Goal: Information Seeking & Learning: Check status

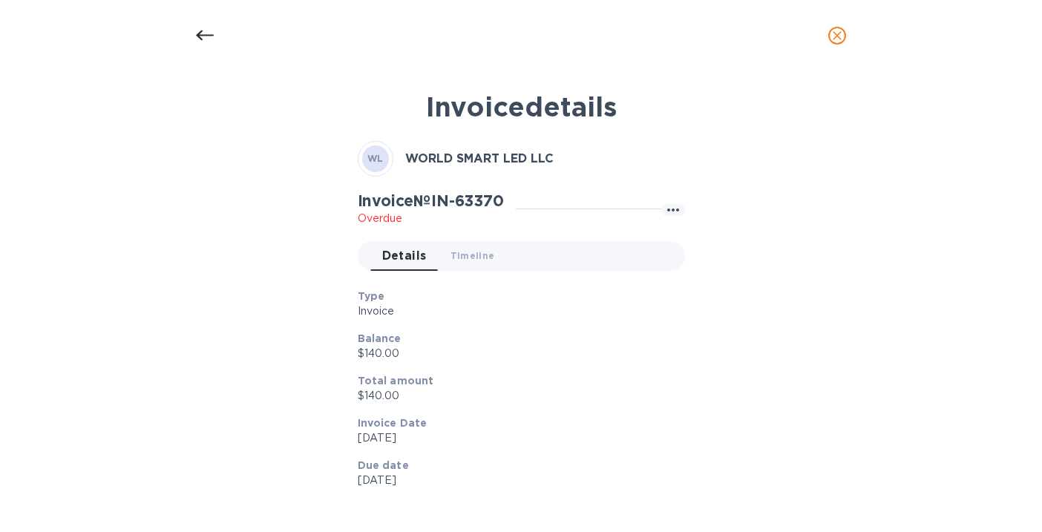
scroll to position [22, 0]
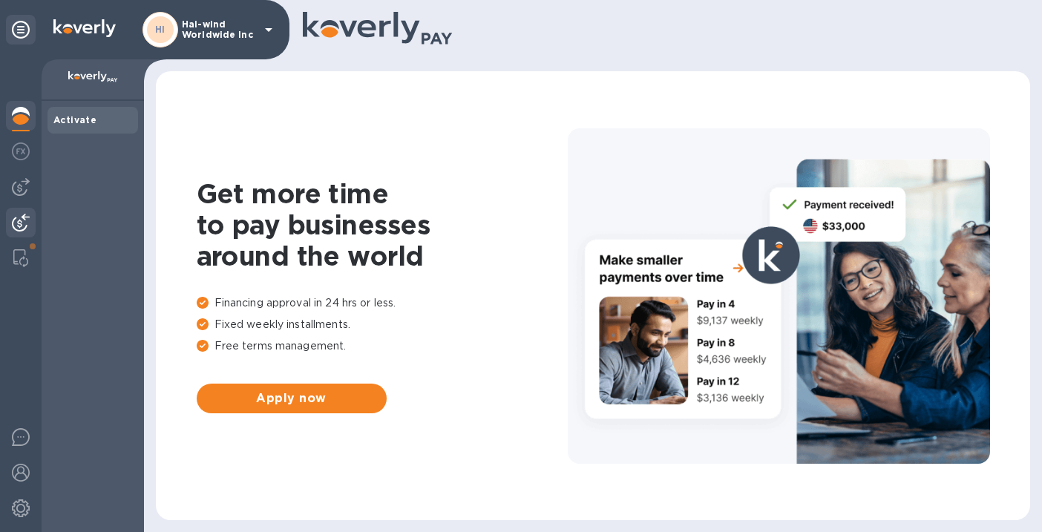
click at [16, 217] on img at bounding box center [21, 223] width 18 height 18
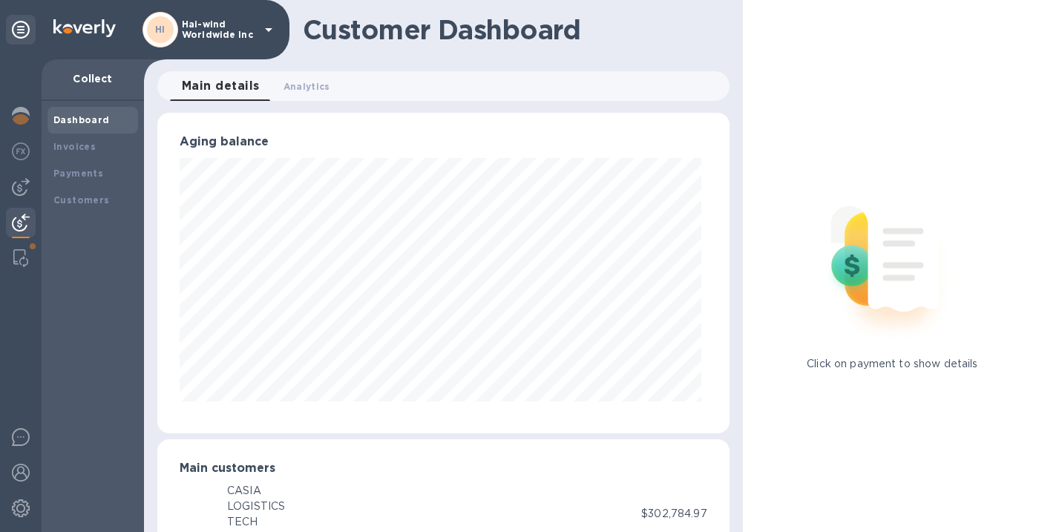
scroll to position [741721, 741476]
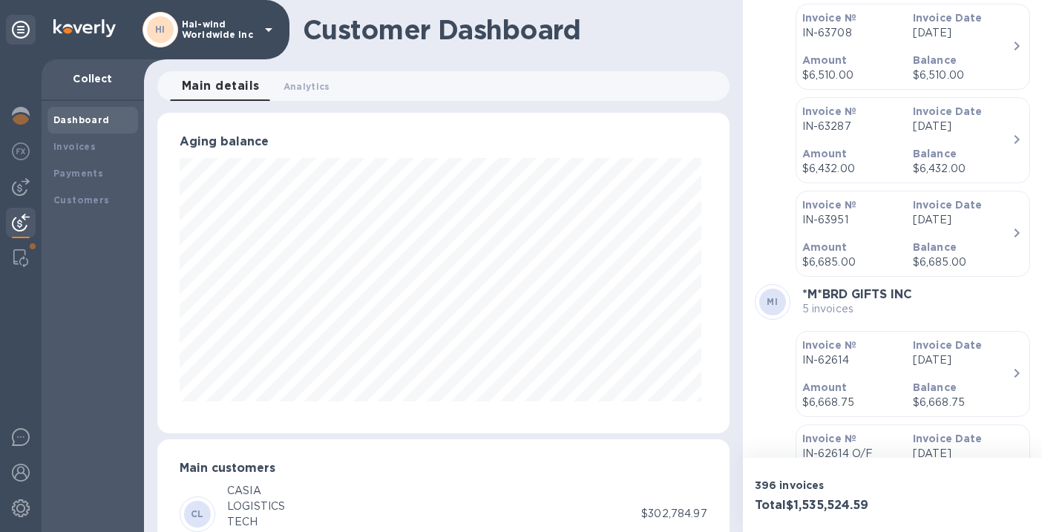
scroll to position [2654, 0]
click at [897, 295] on b "*M*BRD GIFTS INC" at bounding box center [857, 296] width 110 height 14
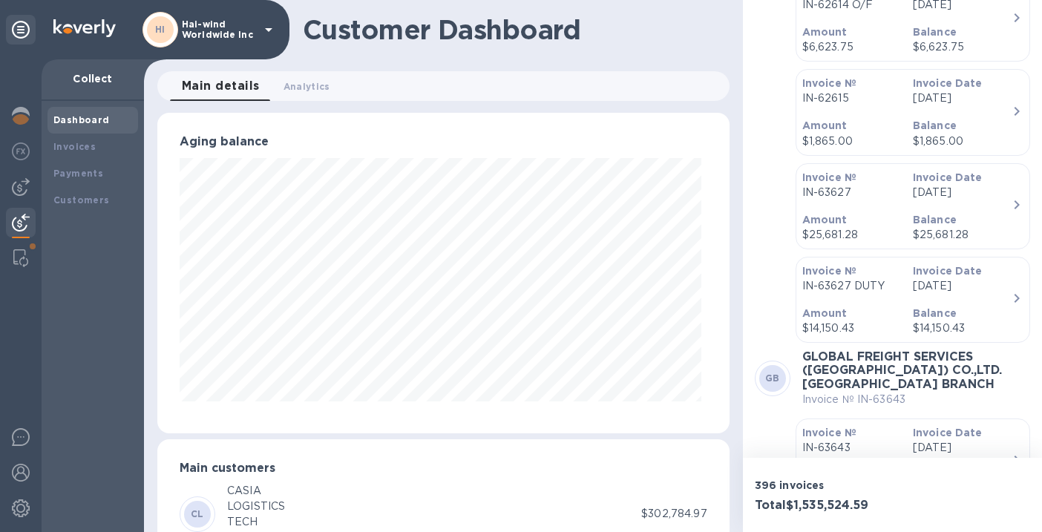
scroll to position [3113, 0]
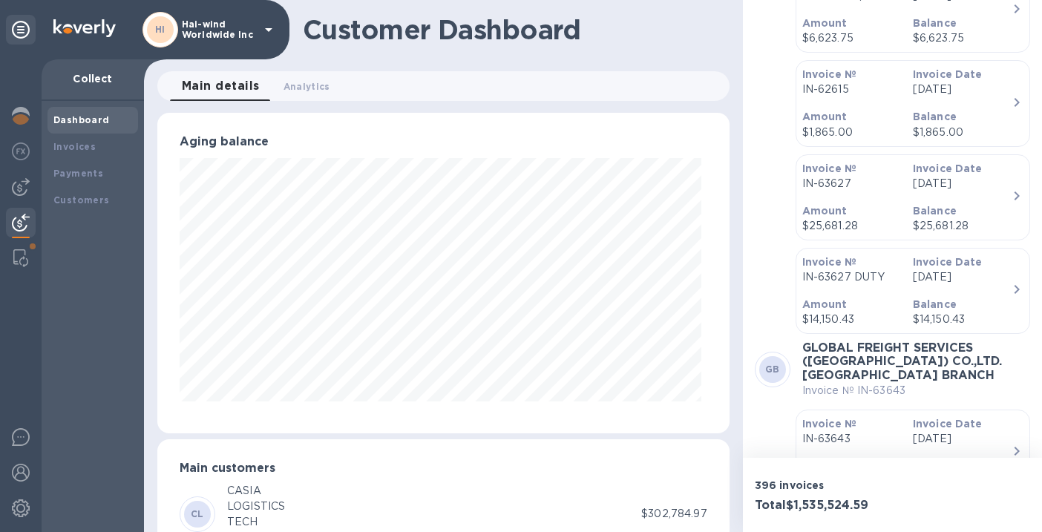
click at [899, 279] on div "Invoice № IN-63627 DUTY" at bounding box center [851, 270] width 111 height 42
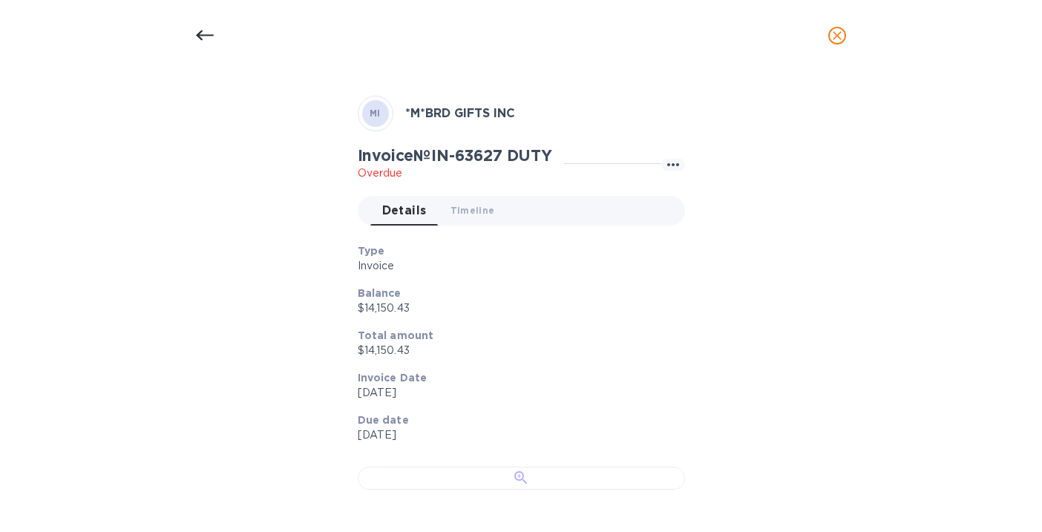
scroll to position [410, 0]
click at [493, 467] on div at bounding box center [521, 478] width 327 height 23
click at [517, 467] on div at bounding box center [521, 478] width 327 height 23
click at [200, 38] on icon at bounding box center [205, 35] width 18 height 10
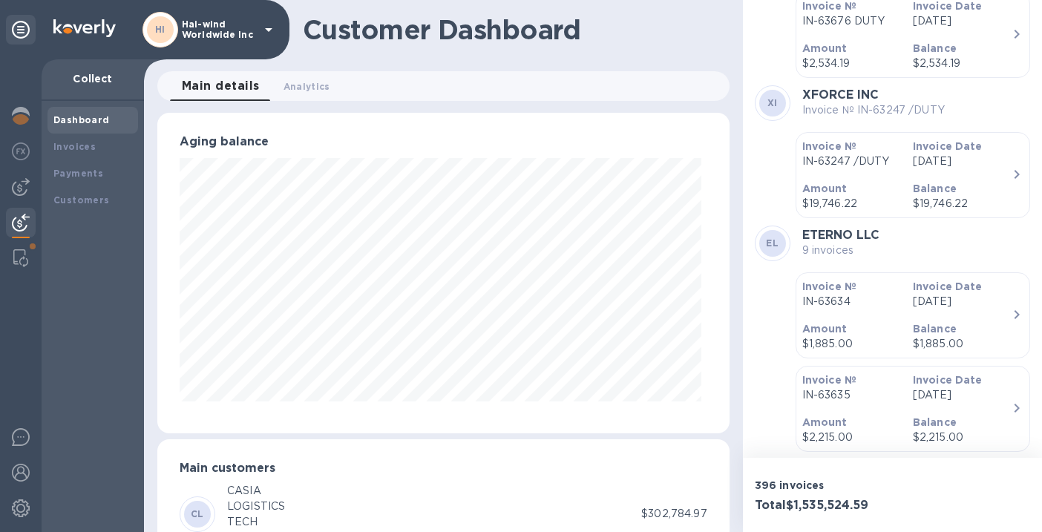
scroll to position [5748, 0]
click at [946, 189] on b "Balance" at bounding box center [935, 190] width 44 height 12
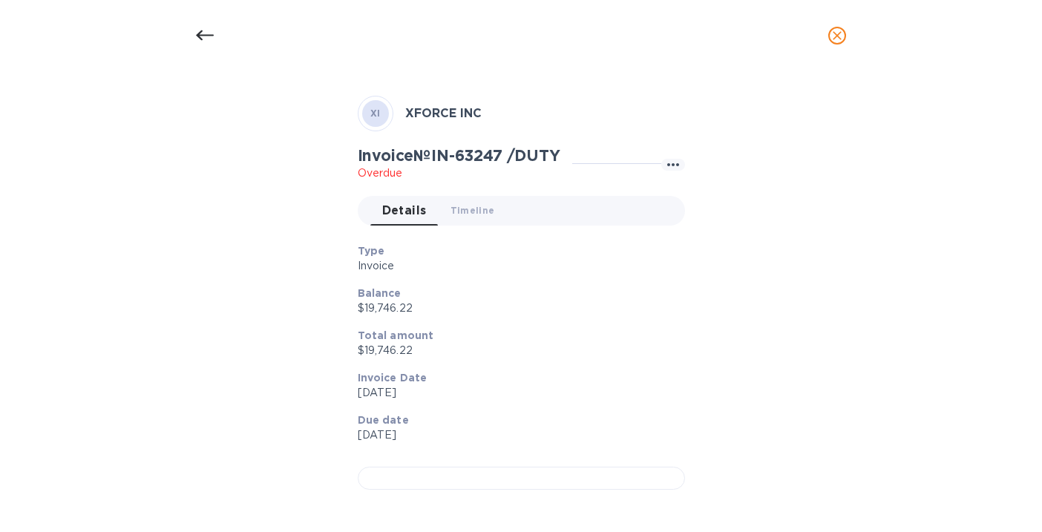
scroll to position [442, 0]
click at [588, 467] on div at bounding box center [521, 478] width 327 height 23
click at [203, 38] on icon at bounding box center [205, 36] width 18 height 18
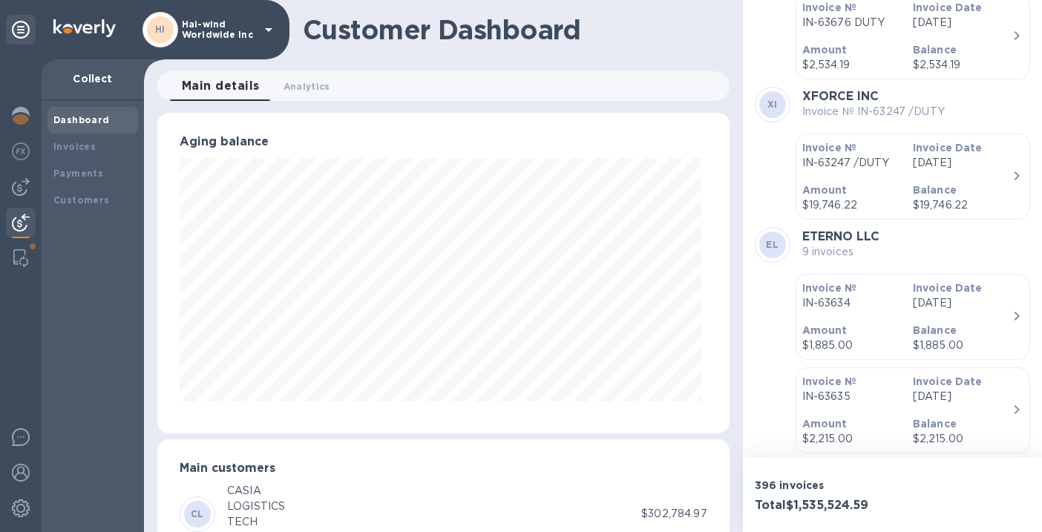
scroll to position [22, 0]
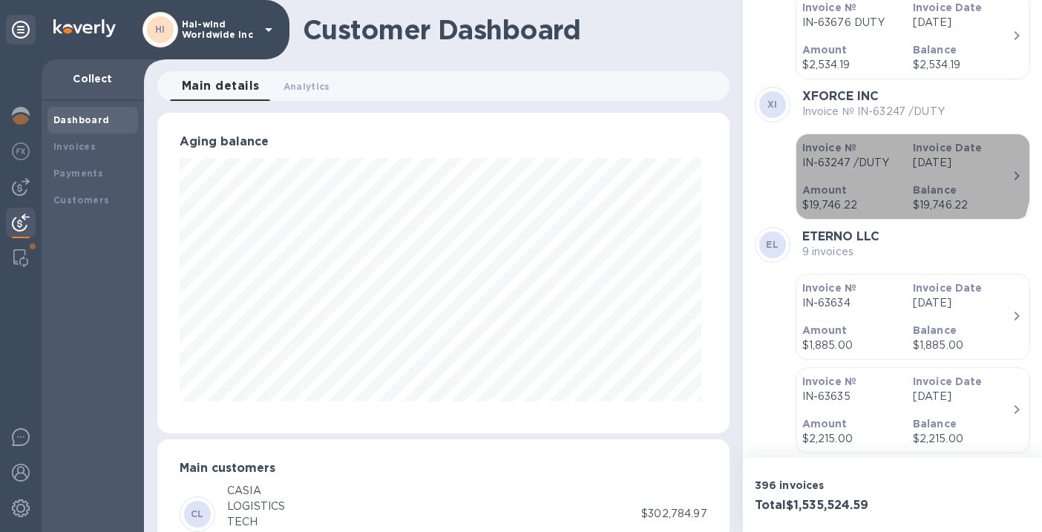
click at [890, 171] on div "Invoice № IN-63247 /DUTY" at bounding box center [851, 155] width 111 height 42
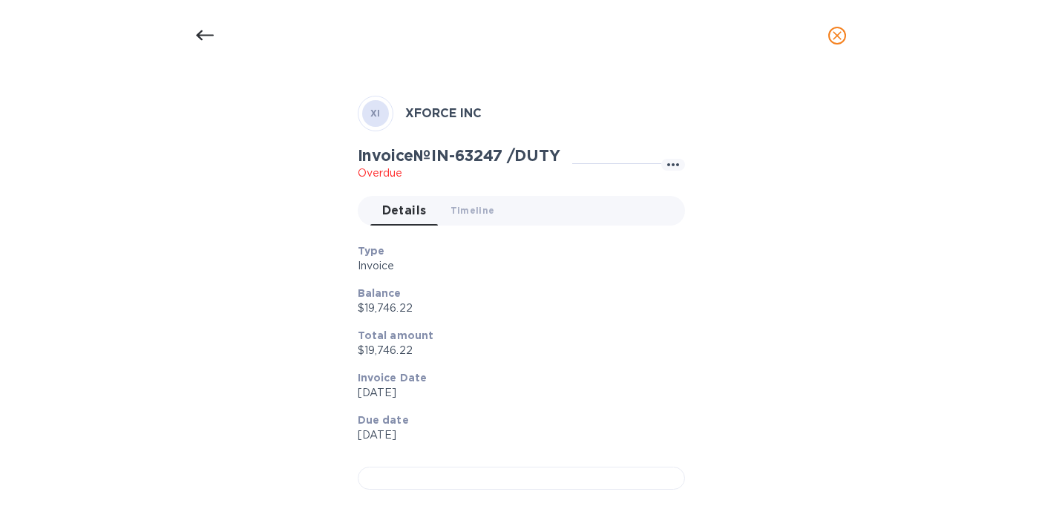
scroll to position [442, 0]
click at [439, 467] on div at bounding box center [521, 478] width 327 height 23
click at [201, 34] on icon at bounding box center [205, 36] width 18 height 18
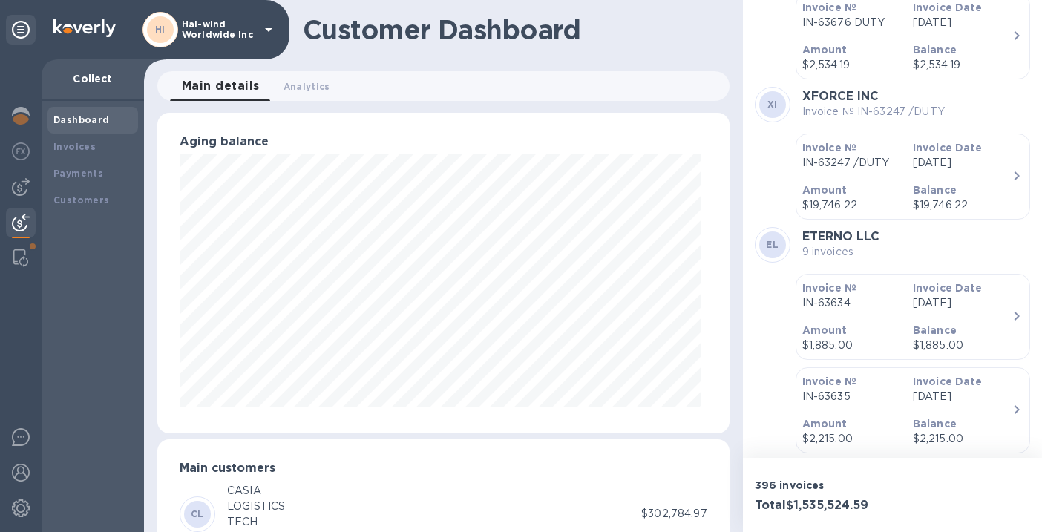
click at [222, 35] on p "Hai-wind Worldwide Inc" at bounding box center [219, 29] width 74 height 21
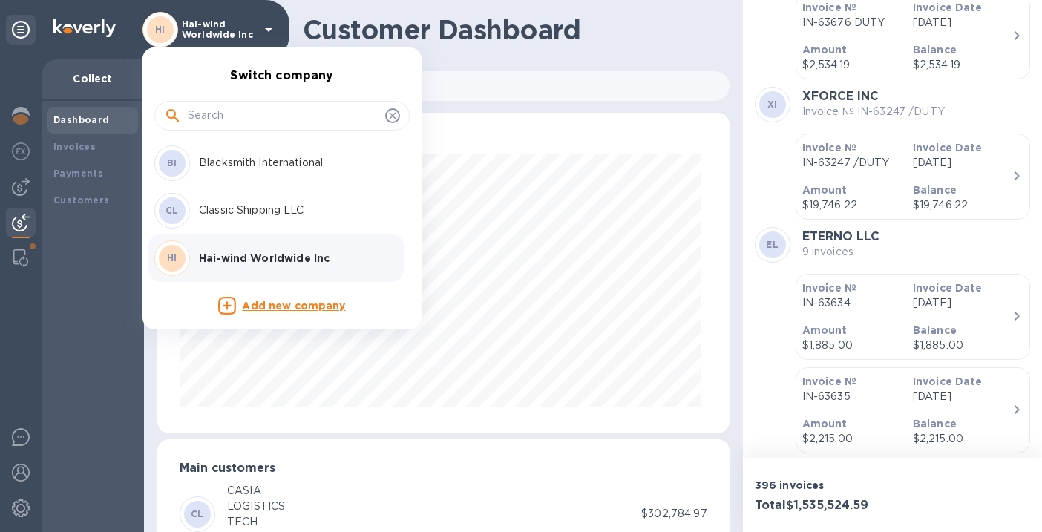
click at [225, 165] on p "Blacksmith International" at bounding box center [292, 163] width 187 height 16
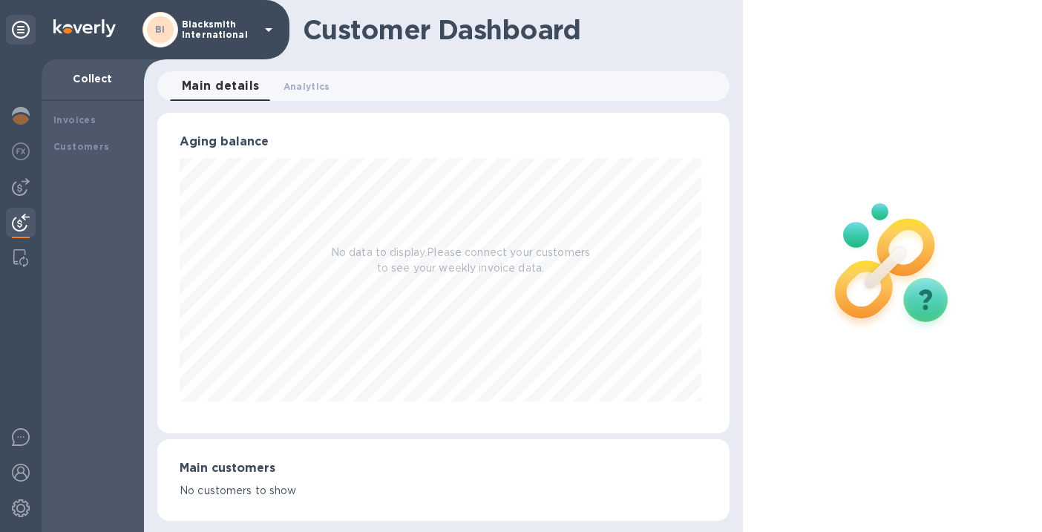
scroll to position [741721, 741476]
click at [17, 226] on img at bounding box center [21, 223] width 18 height 18
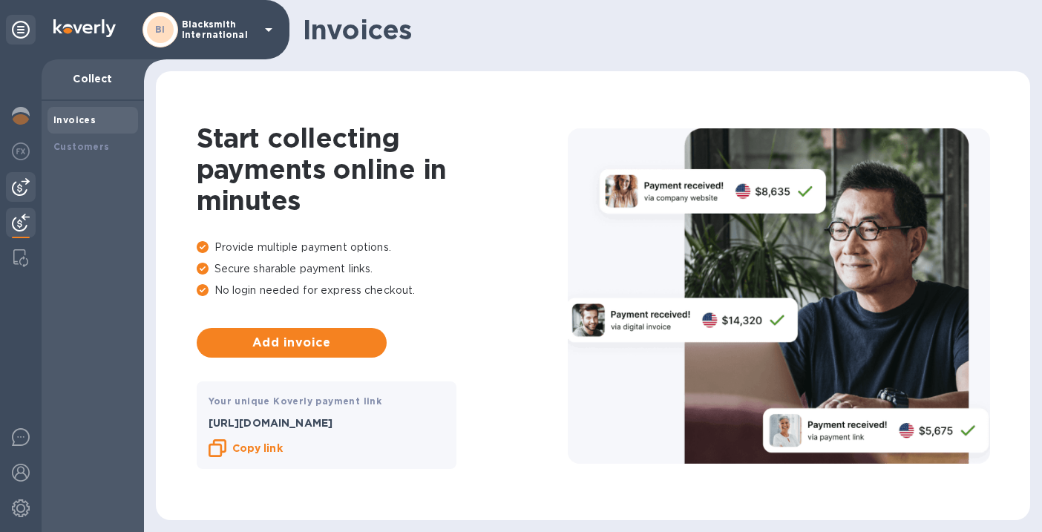
click at [23, 181] on img at bounding box center [21, 187] width 18 height 18
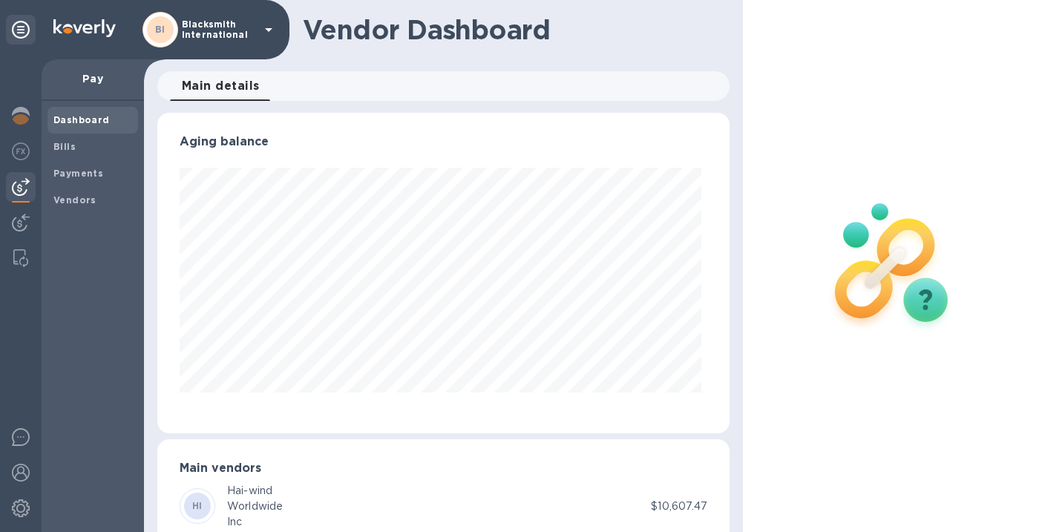
scroll to position [42, 0]
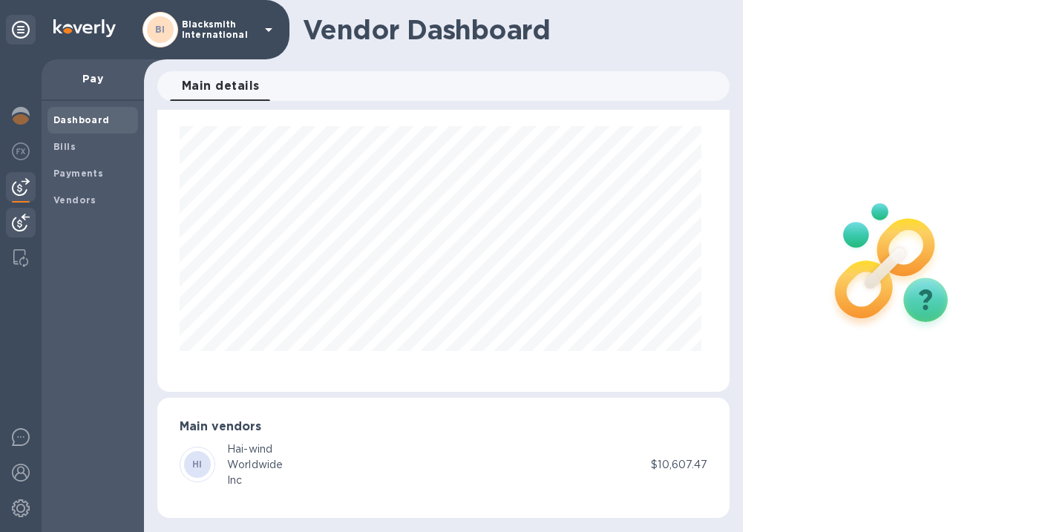
click at [17, 225] on img at bounding box center [21, 223] width 18 height 18
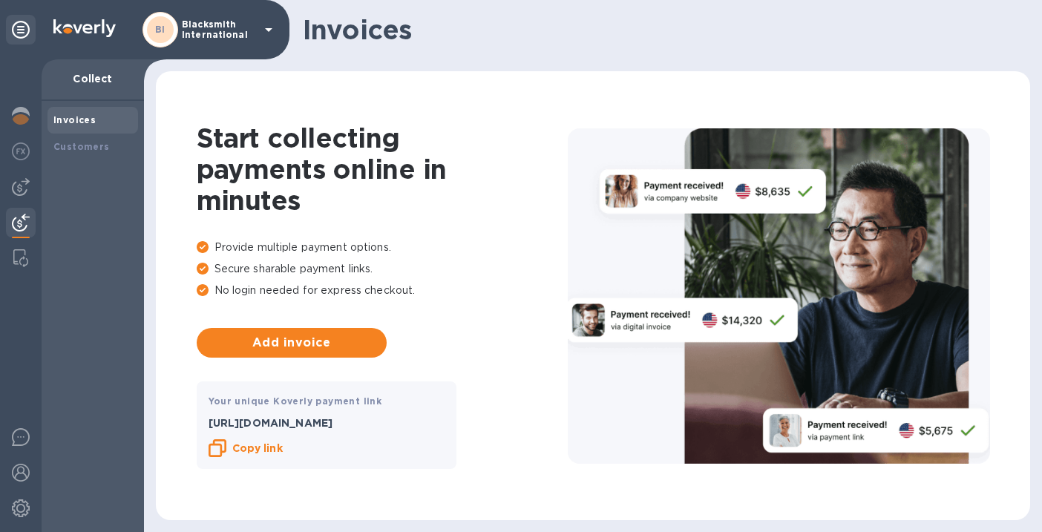
click at [237, 33] on p "Blacksmith International" at bounding box center [219, 29] width 74 height 21
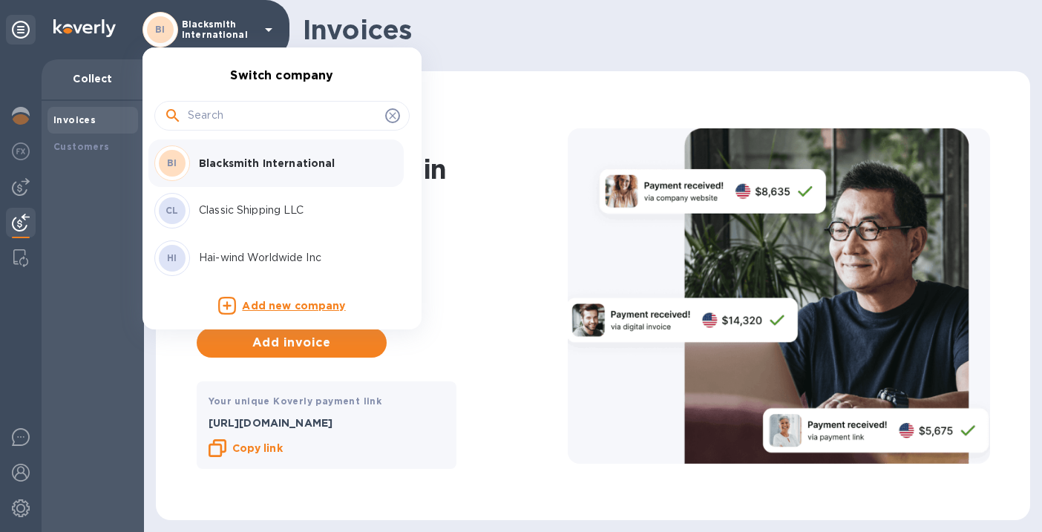
click at [236, 255] on p "Hai-wind Worldwide Inc" at bounding box center [292, 258] width 187 height 16
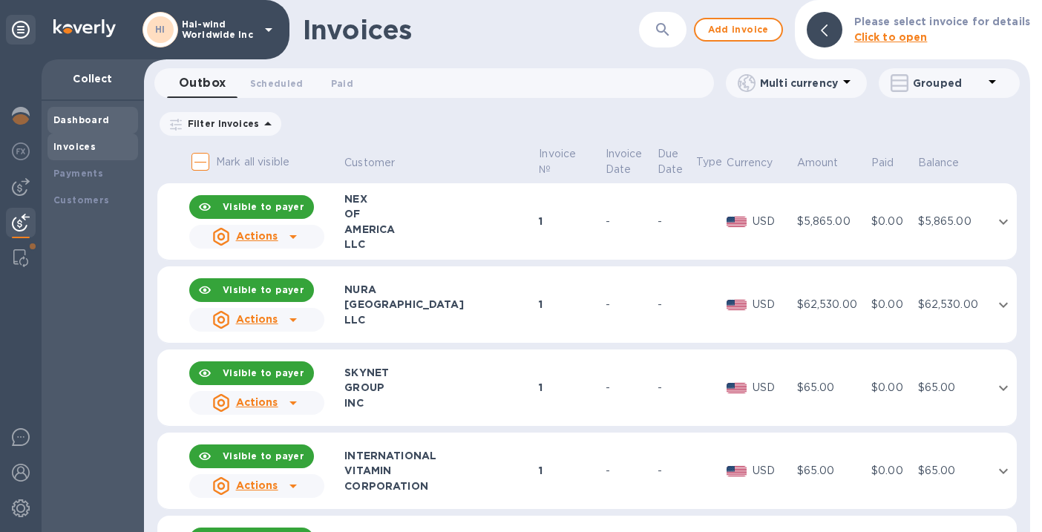
click at [90, 123] on b "Dashboard" at bounding box center [81, 119] width 56 height 11
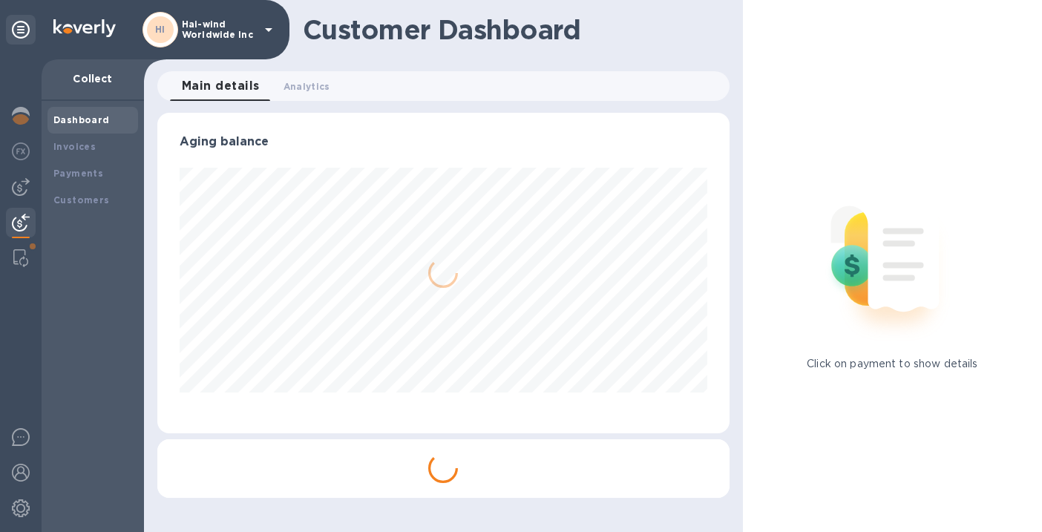
scroll to position [741721, 741476]
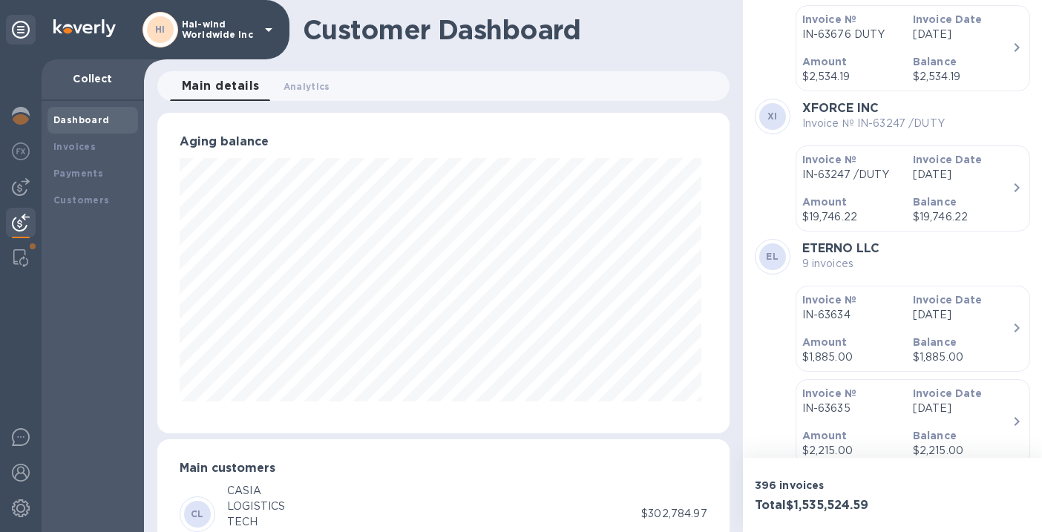
scroll to position [5755, 0]
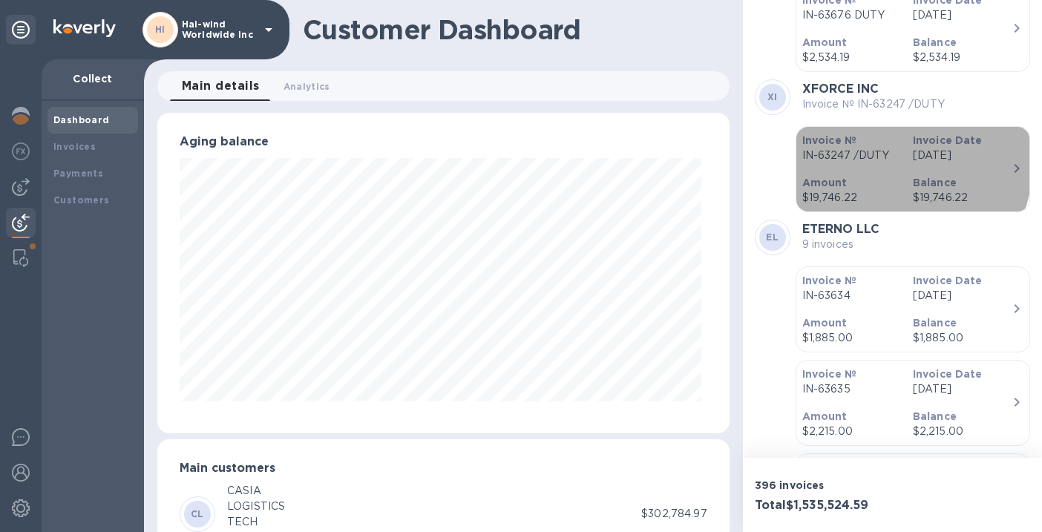
click at [880, 160] on p "IN-63247 /DUTY" at bounding box center [851, 156] width 99 height 16
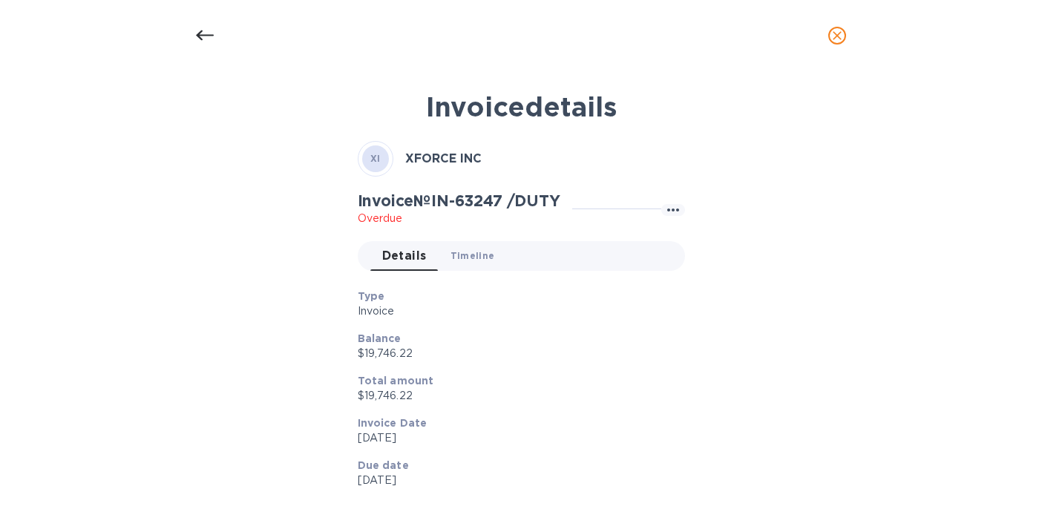
click at [475, 258] on span "Timeline 0" at bounding box center [472, 256] width 45 height 16
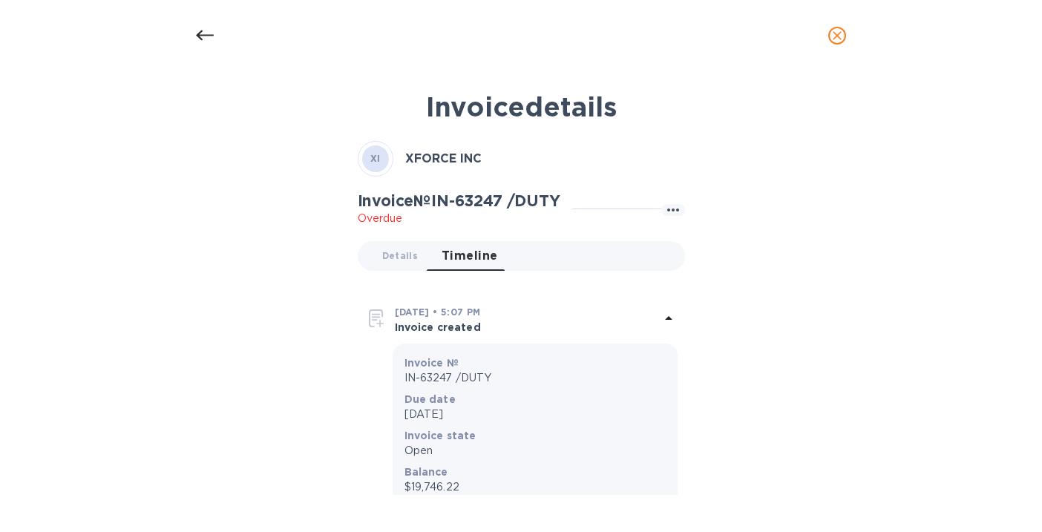
scroll to position [108, 0]
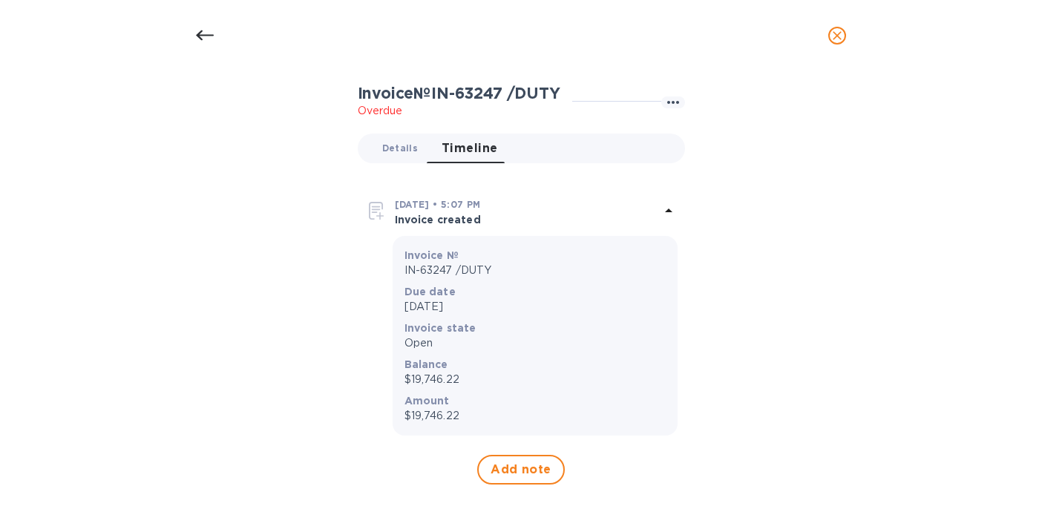
click at [395, 151] on span "Details 0" at bounding box center [400, 148] width 36 height 16
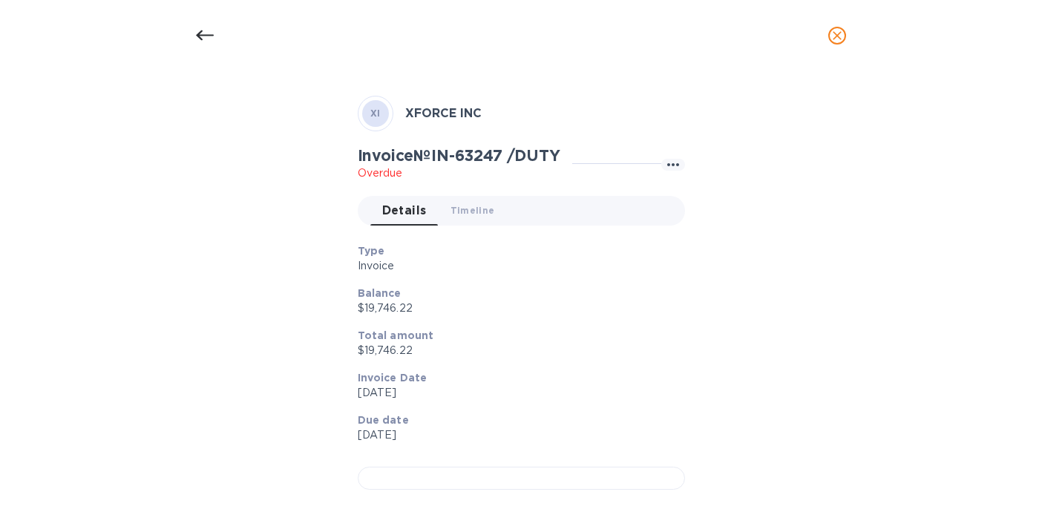
scroll to position [442, 0]
click at [436, 467] on div at bounding box center [521, 478] width 327 height 23
click at [392, 467] on div at bounding box center [521, 478] width 327 height 23
click at [205, 30] on icon at bounding box center [205, 36] width 18 height 18
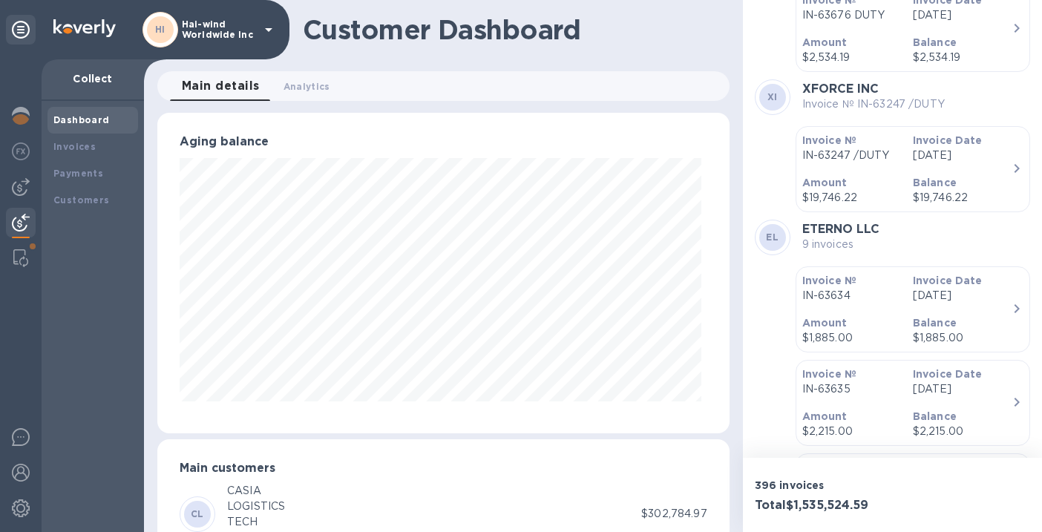
click at [839, 183] on b "Amount" at bounding box center [824, 183] width 45 height 12
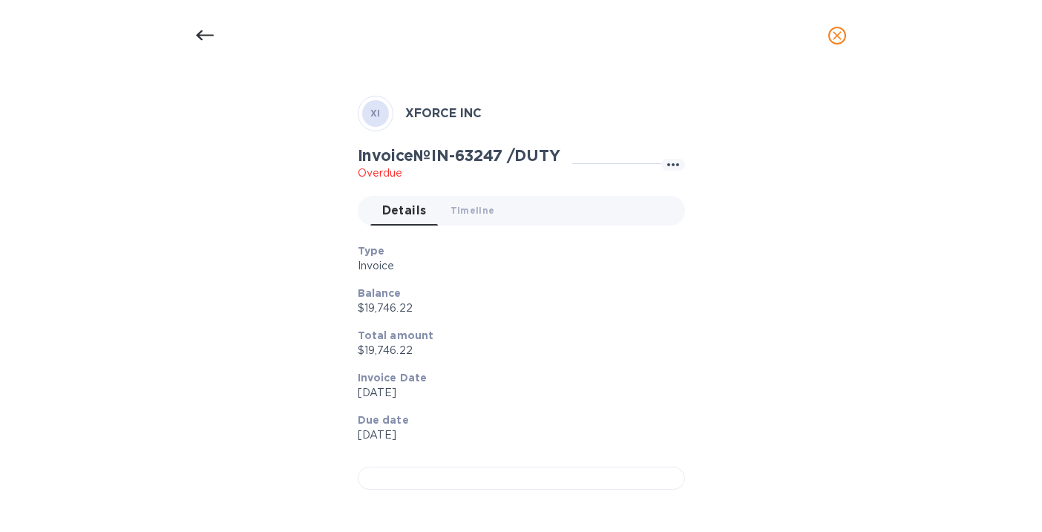
scroll to position [442, 0]
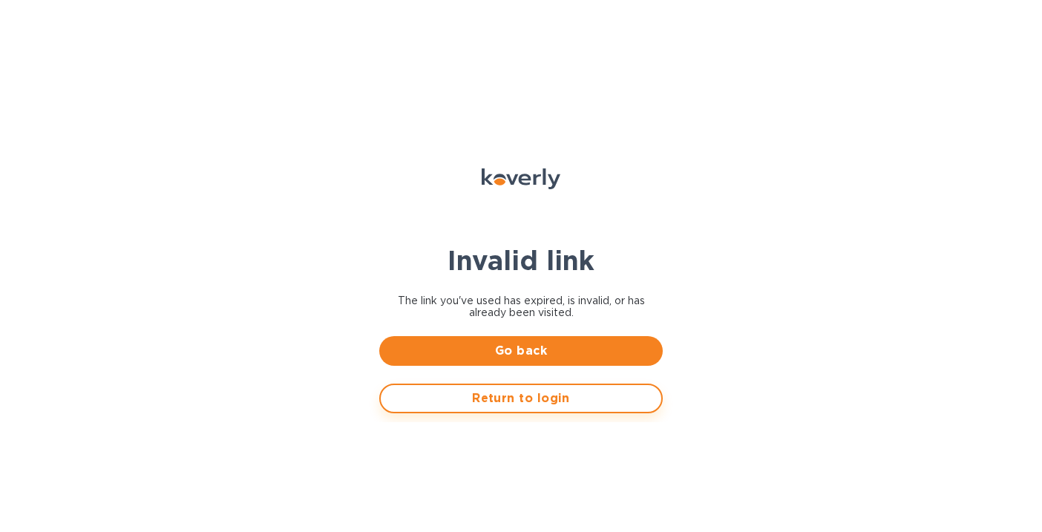
click at [482, 399] on span "Return to login" at bounding box center [521, 399] width 257 height 18
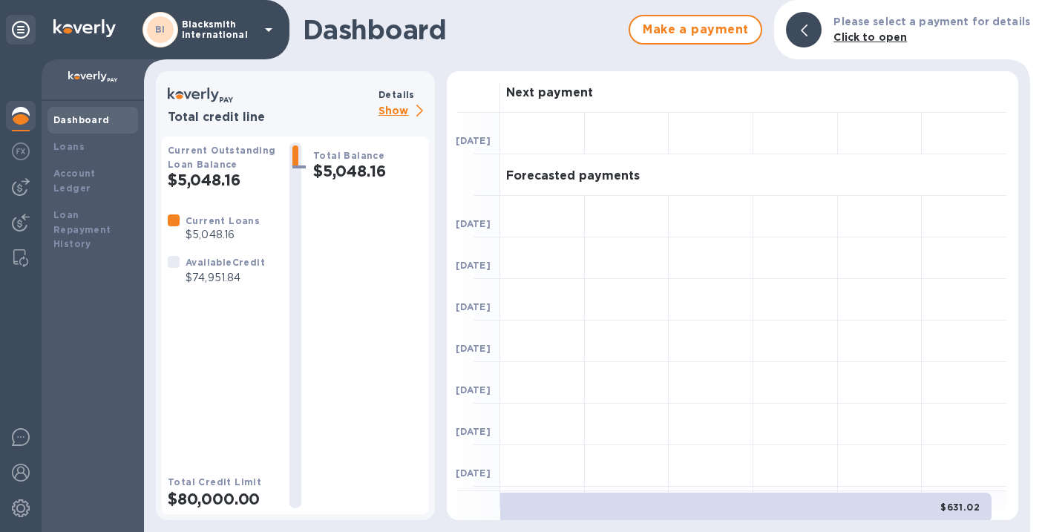
click at [215, 33] on p "Blacksmith International" at bounding box center [219, 29] width 74 height 21
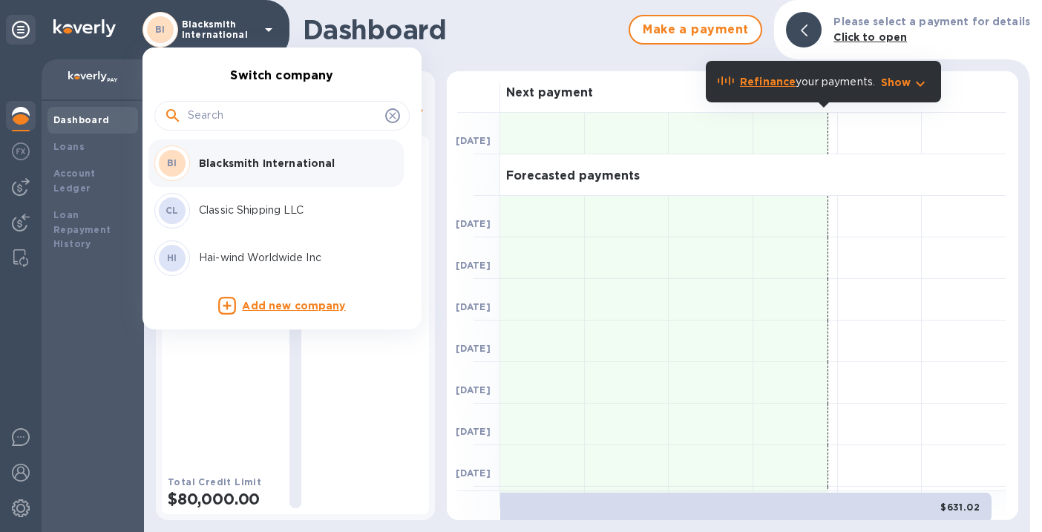
click at [239, 258] on p "Hai-wind Worldwide Inc" at bounding box center [292, 258] width 187 height 16
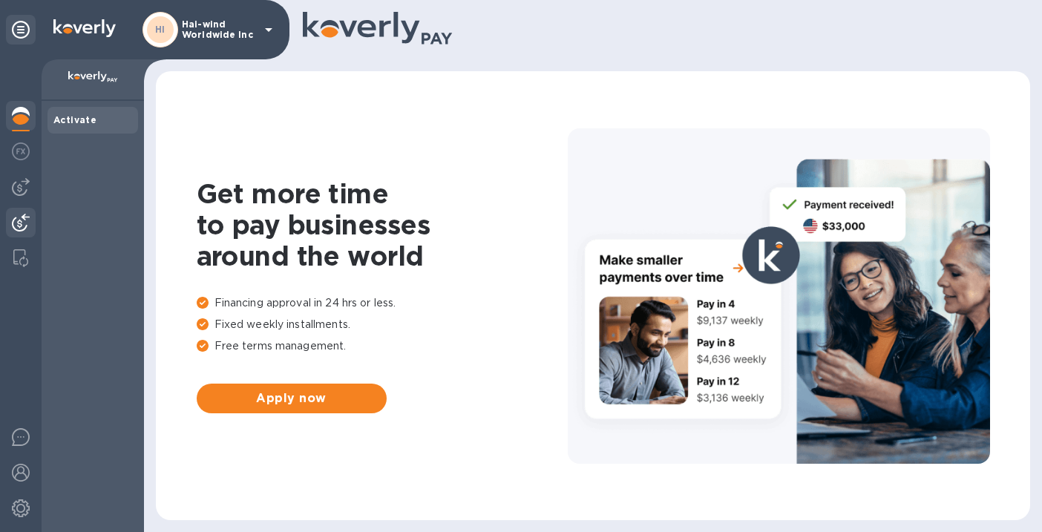
click at [16, 228] on img at bounding box center [21, 223] width 18 height 18
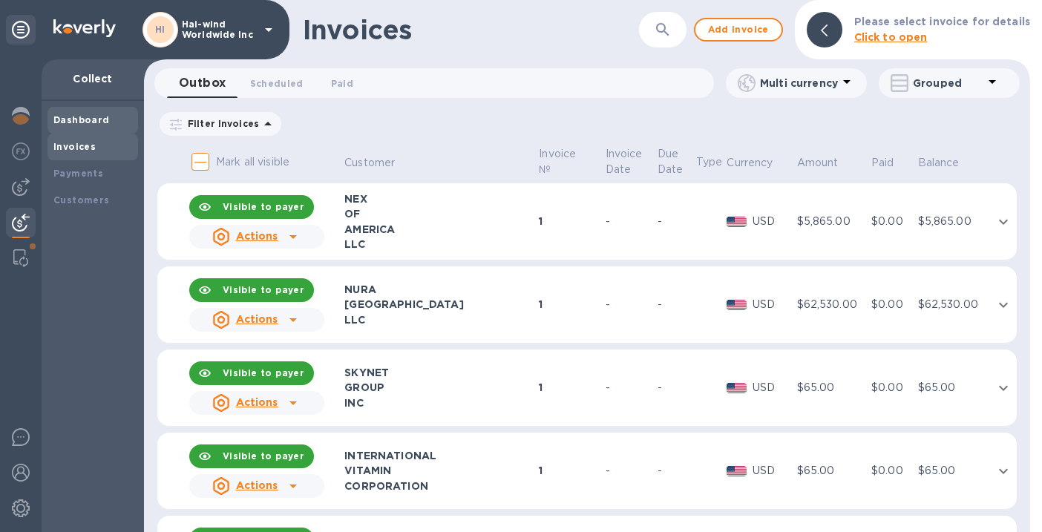
click at [93, 124] on b "Dashboard" at bounding box center [81, 119] width 56 height 11
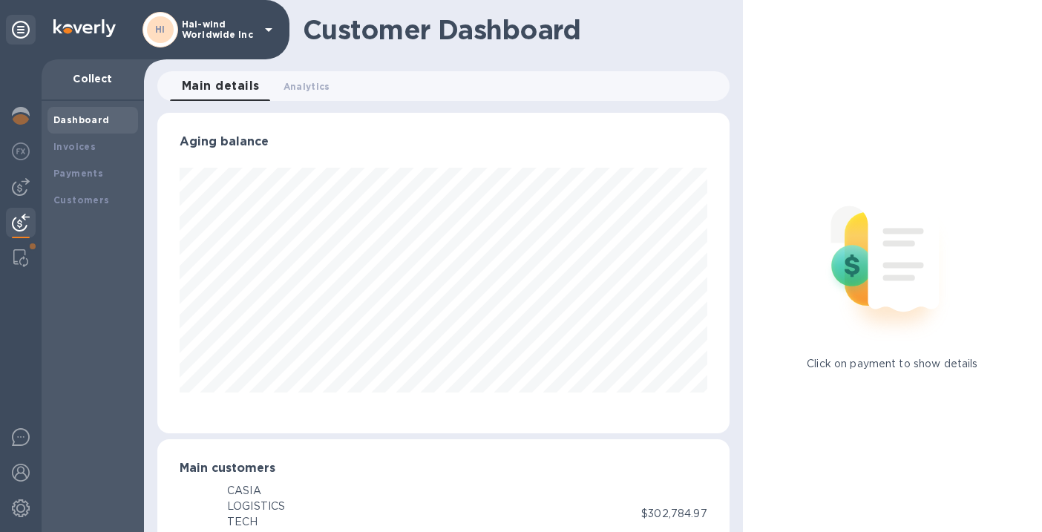
scroll to position [741721, 741476]
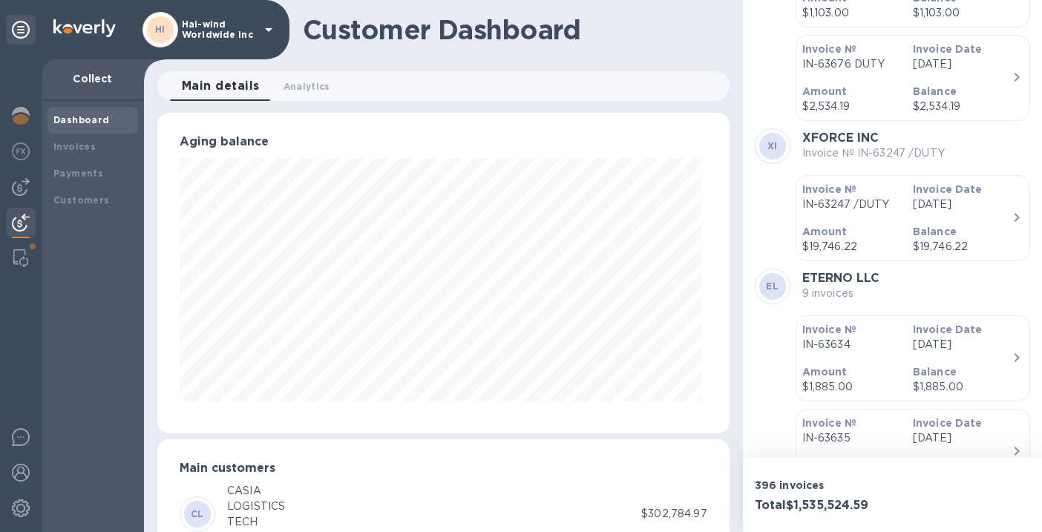
scroll to position [5700, 0]
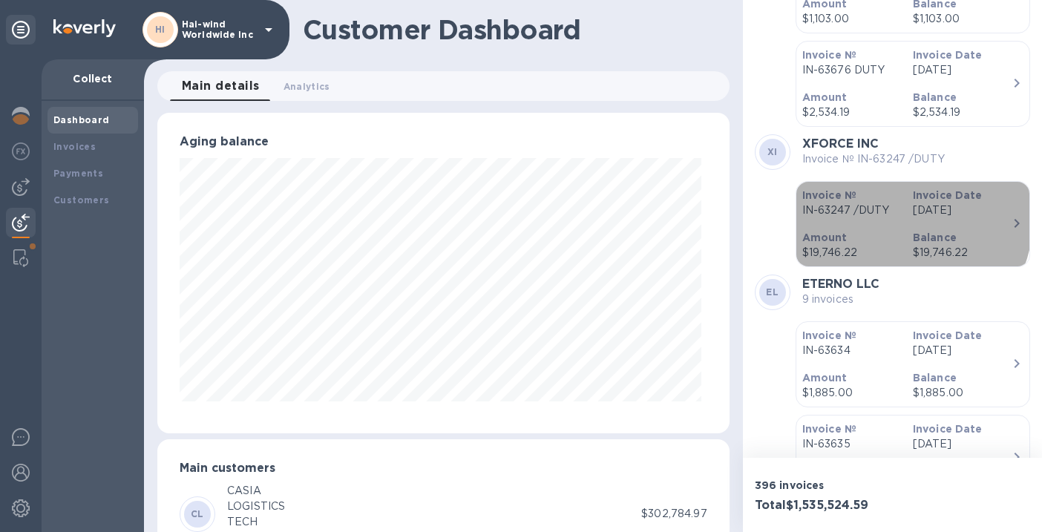
click at [894, 218] on div "Invoice № IN-63247 /DUTY" at bounding box center [851, 203] width 111 height 42
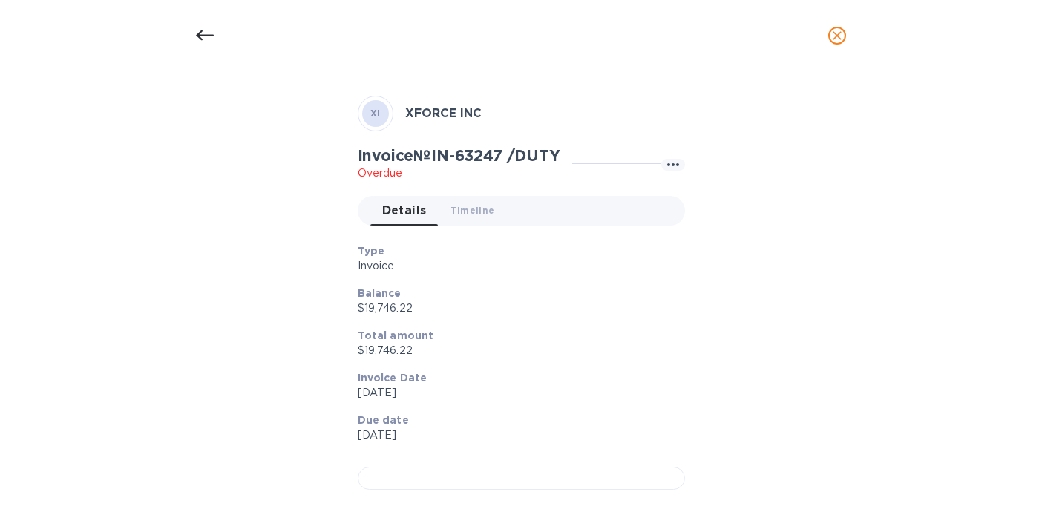
scroll to position [442, 0]
click at [506, 467] on div at bounding box center [521, 478] width 327 height 23
click at [209, 33] on icon at bounding box center [205, 36] width 18 height 18
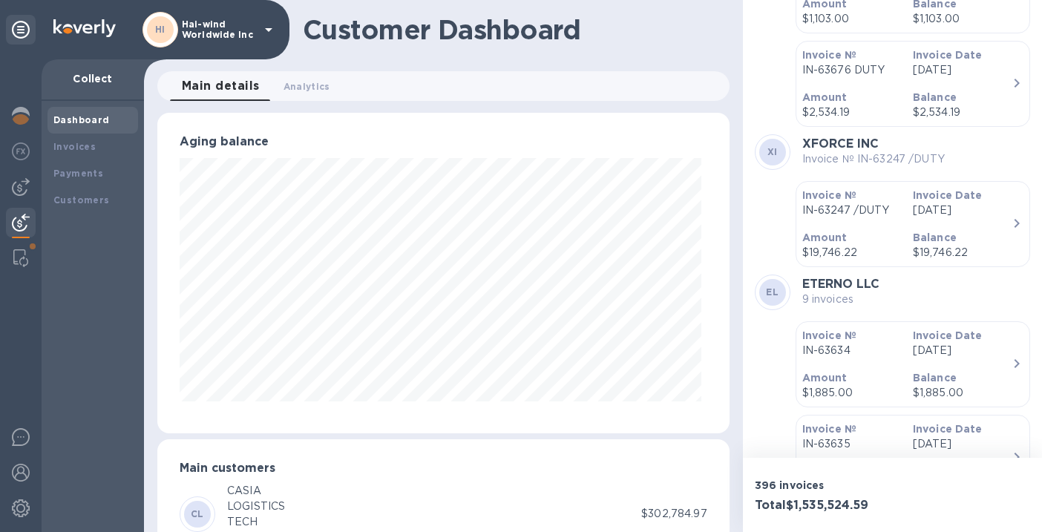
scroll to position [22, 0]
click at [85, 178] on b "Payments" at bounding box center [78, 173] width 50 height 11
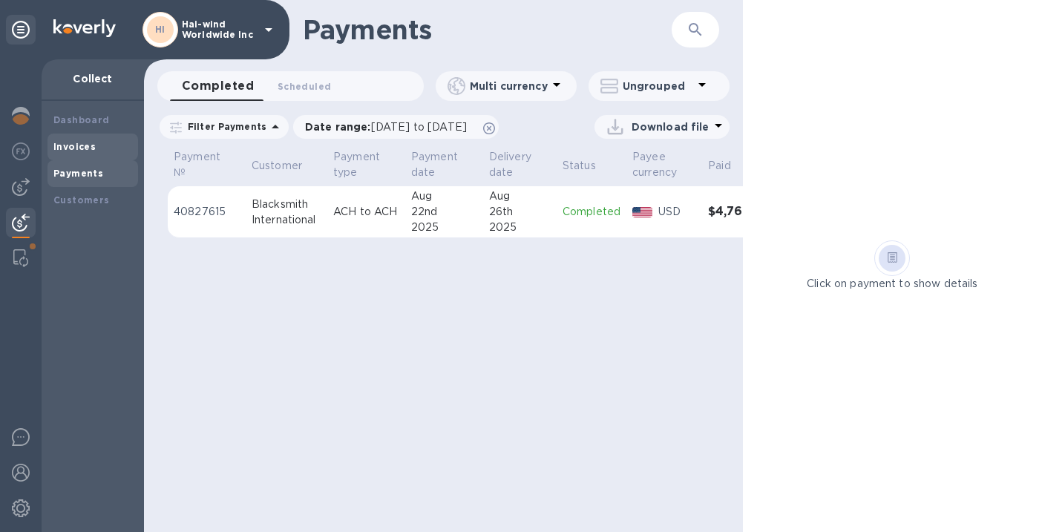
click at [73, 145] on b "Invoices" at bounding box center [74, 146] width 42 height 11
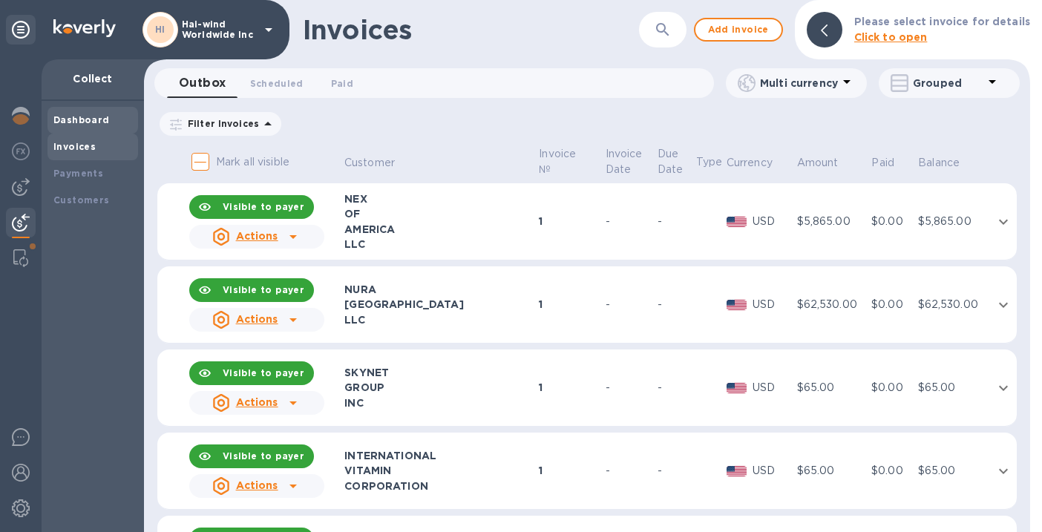
click at [70, 123] on b "Dashboard" at bounding box center [81, 119] width 56 height 11
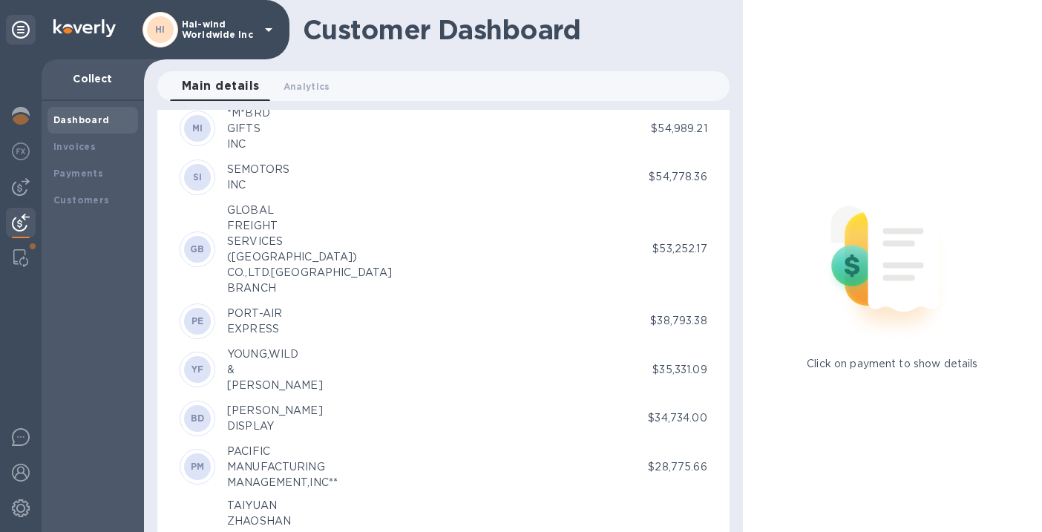
scroll to position [762, 0]
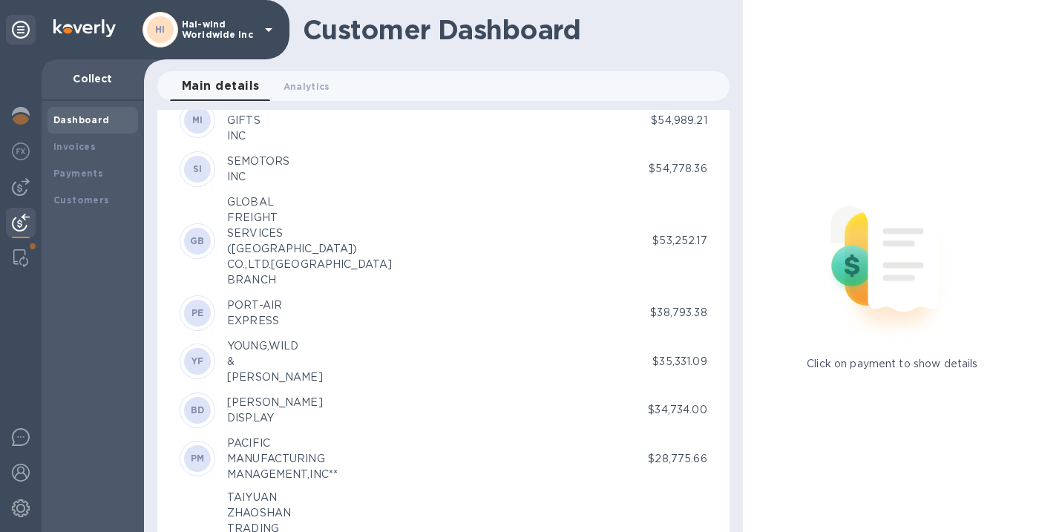
click at [204, 174] on div "SI" at bounding box center [197, 169] width 27 height 27
click at [243, 165] on div "SEMOTORS" at bounding box center [258, 162] width 62 height 16
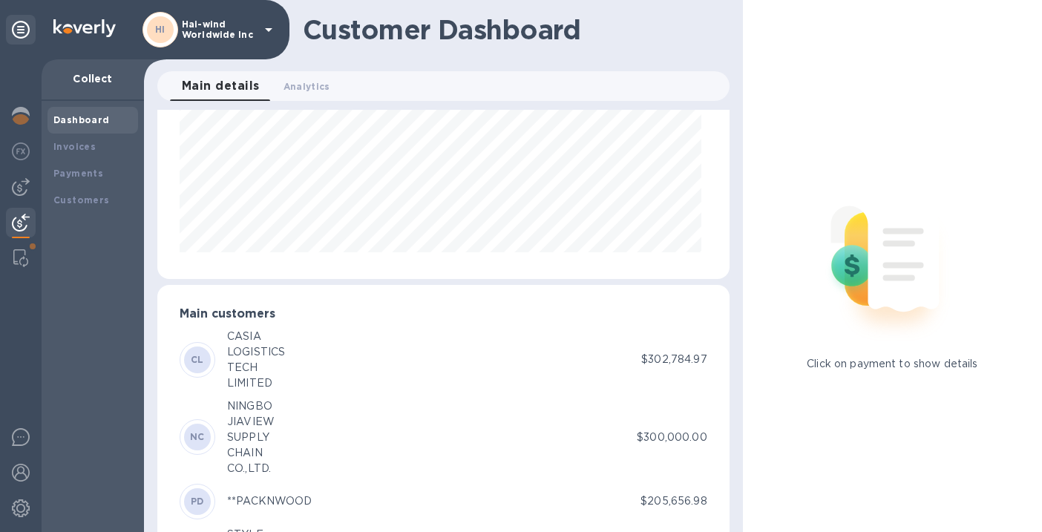
scroll to position [0, 0]
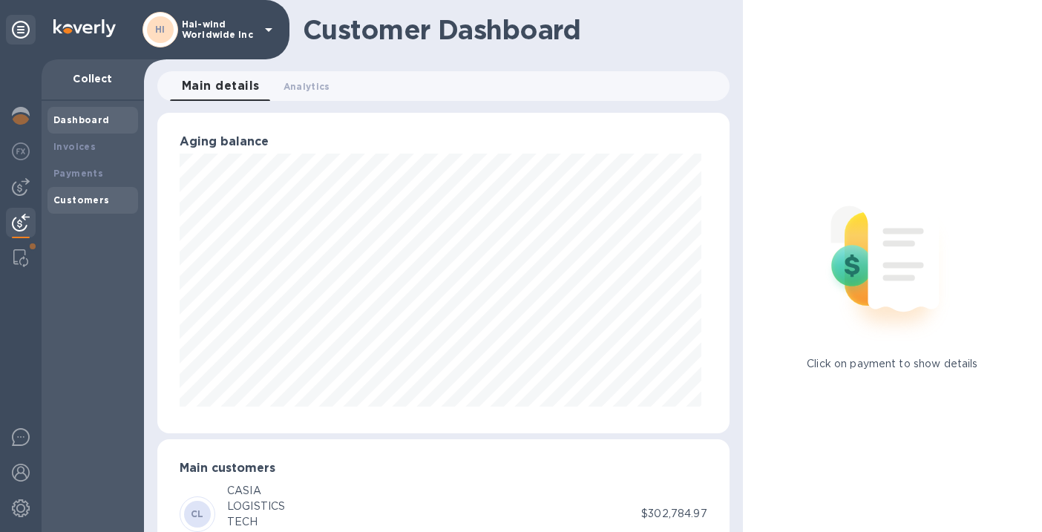
click at [93, 198] on b "Customers" at bounding box center [81, 199] width 56 height 11
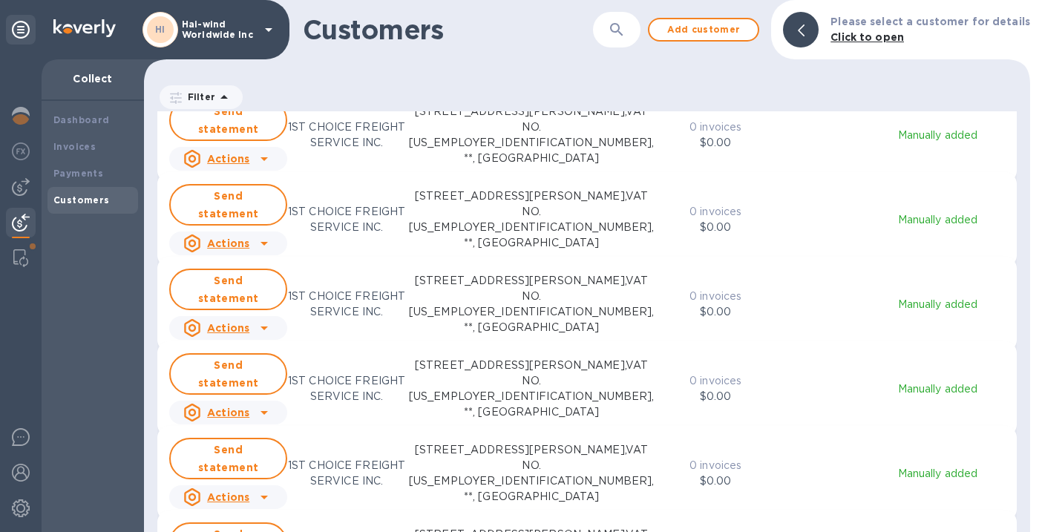
scroll to position [8844, 0]
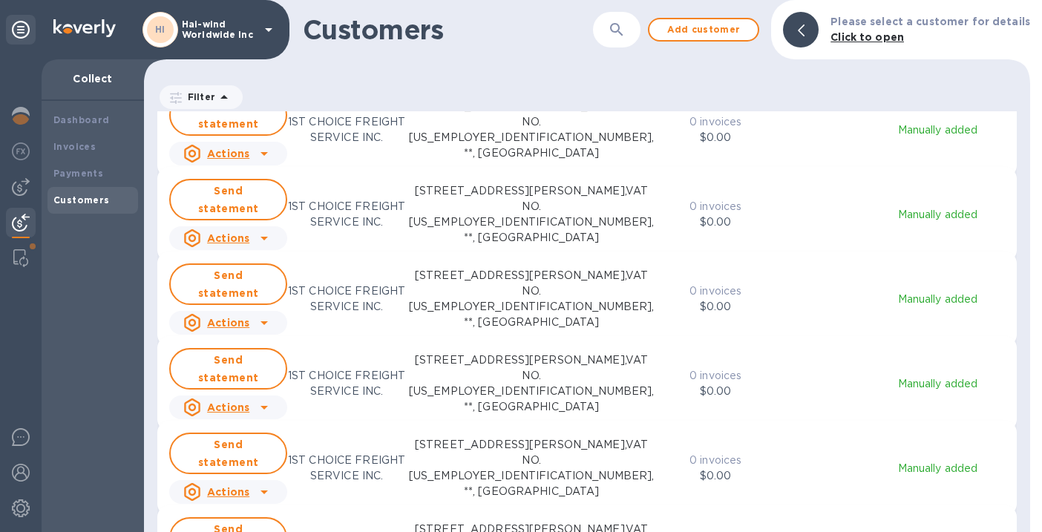
click at [626, 26] on icon "button" at bounding box center [617, 30] width 18 height 18
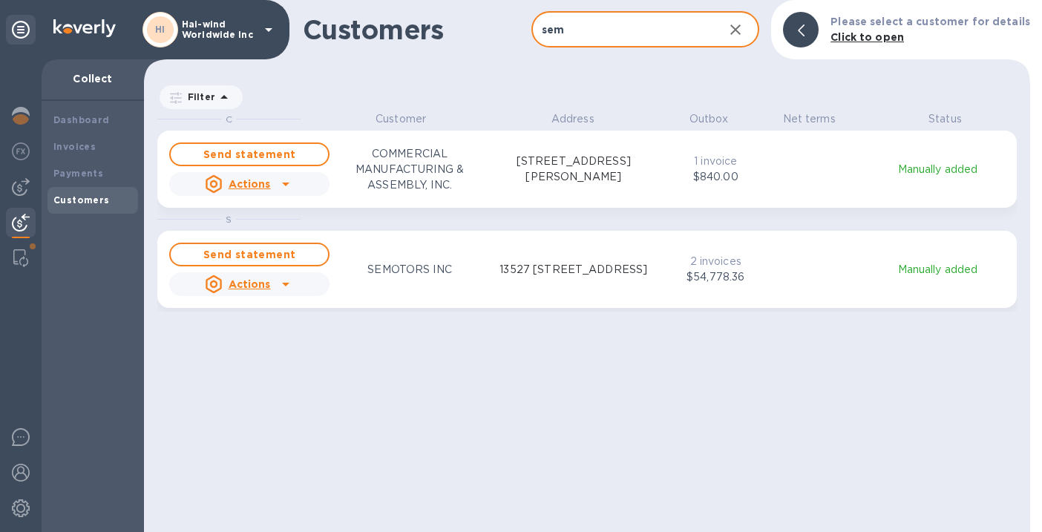
scroll to position [409, 880]
type input "sem"
click at [93, 151] on div "Invoices" at bounding box center [92, 147] width 79 height 15
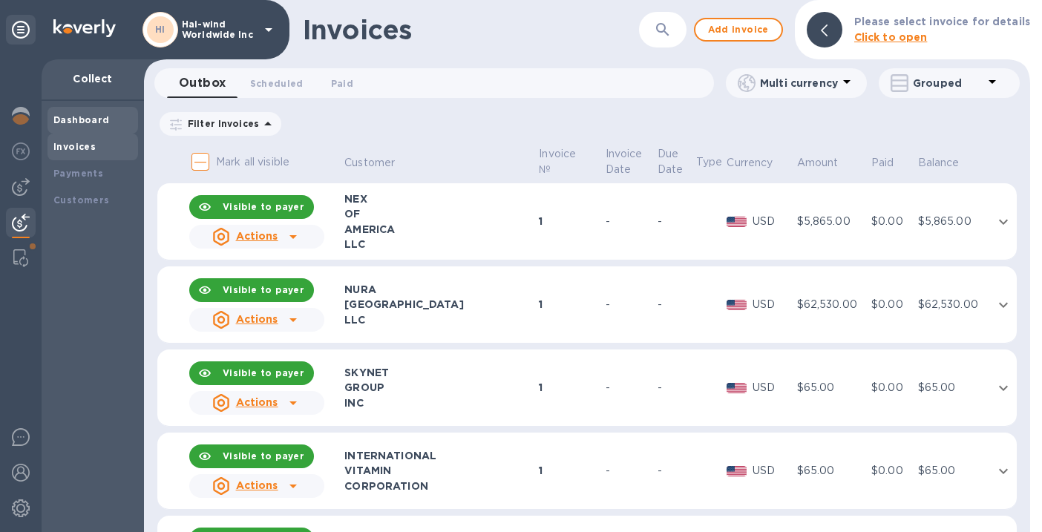
click at [89, 122] on b "Dashboard" at bounding box center [81, 119] width 56 height 11
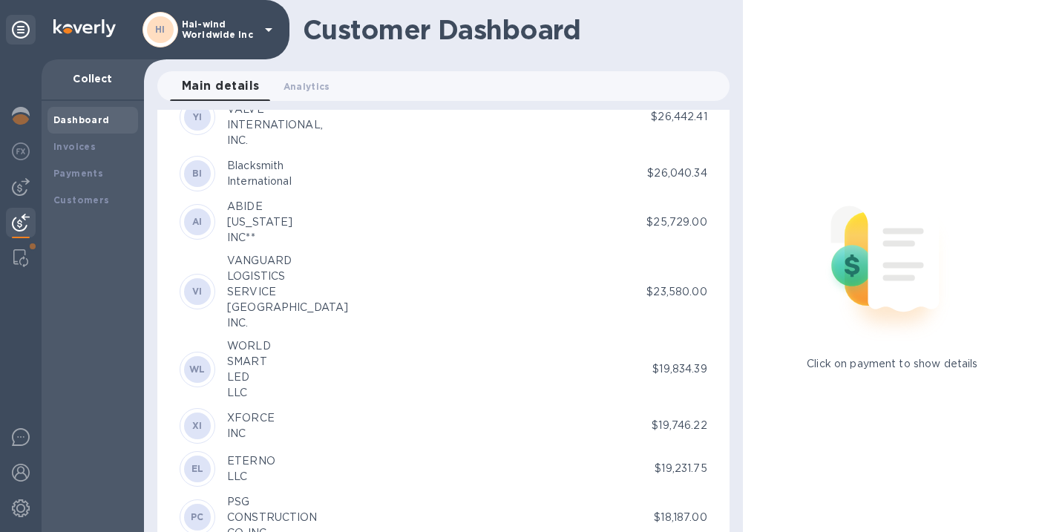
scroll to position [321, 566]
click at [250, 209] on div "ABIDE" at bounding box center [259, 207] width 65 height 16
click at [89, 200] on b "Customers" at bounding box center [81, 199] width 56 height 11
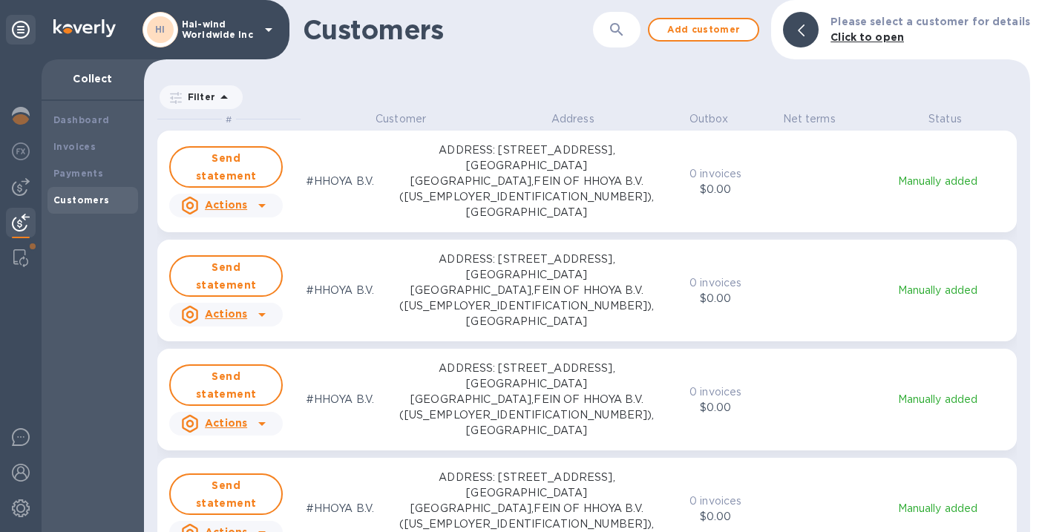
scroll to position [409, 880]
click at [623, 24] on icon "button" at bounding box center [617, 30] width 18 height 18
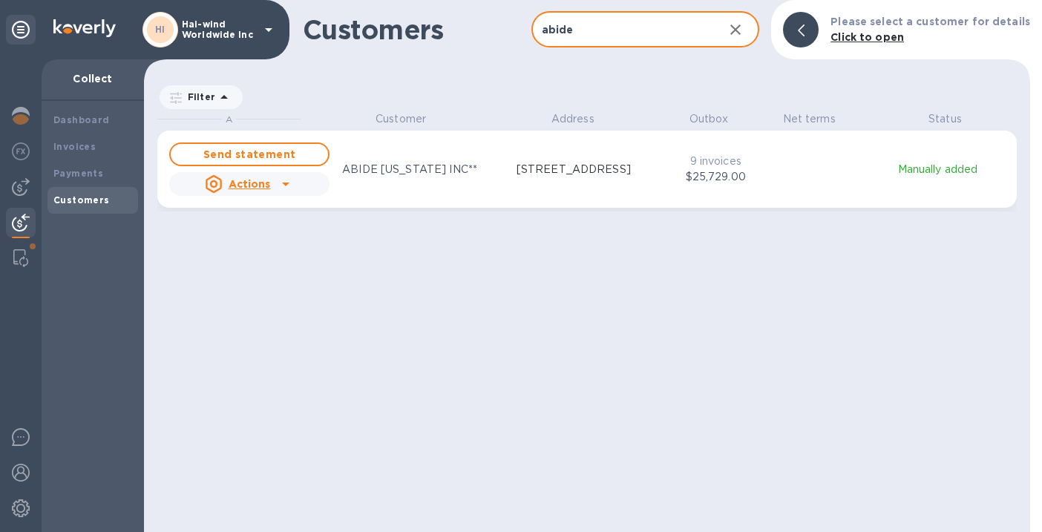
type input "abide"
